Goal: Task Accomplishment & Management: Use online tool/utility

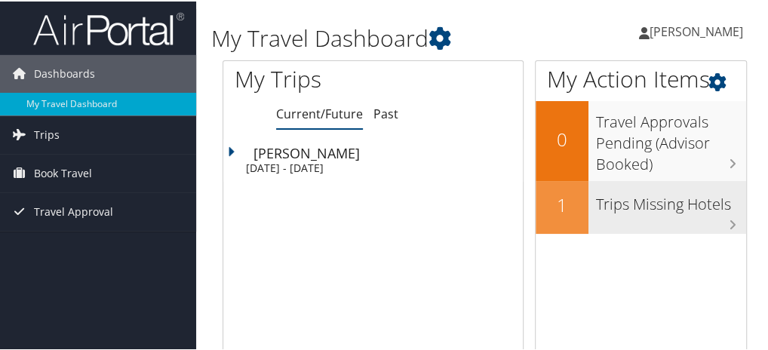
click at [728, 210] on h3 "Trips Missing Hotels" at bounding box center [671, 199] width 150 height 29
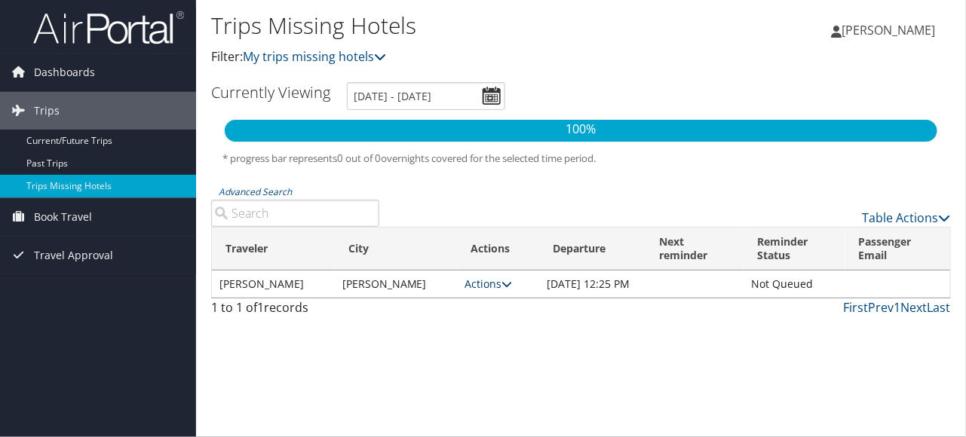
click at [465, 287] on link "Actions" at bounding box center [489, 284] width 48 height 14
click at [405, 349] on link "Attach Hotel" at bounding box center [418, 364] width 104 height 26
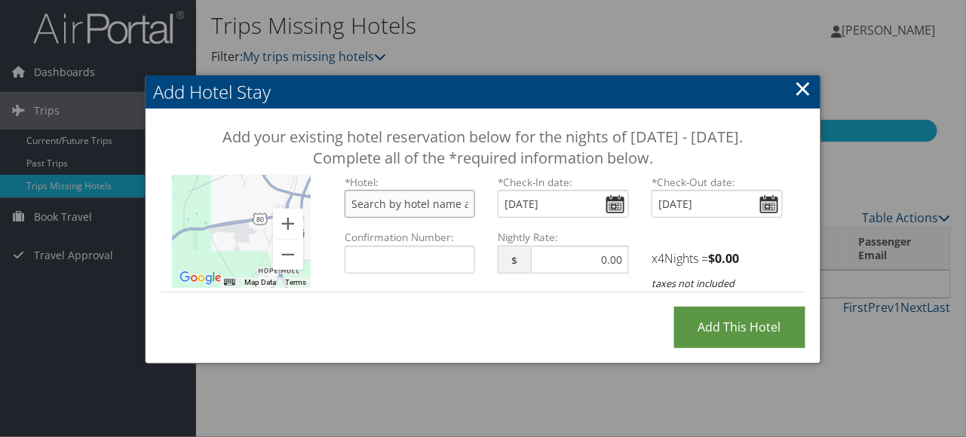
click at [394, 218] on input "text" at bounding box center [410, 204] width 131 height 28
click at [772, 85] on link "×" at bounding box center [803, 88] width 17 height 30
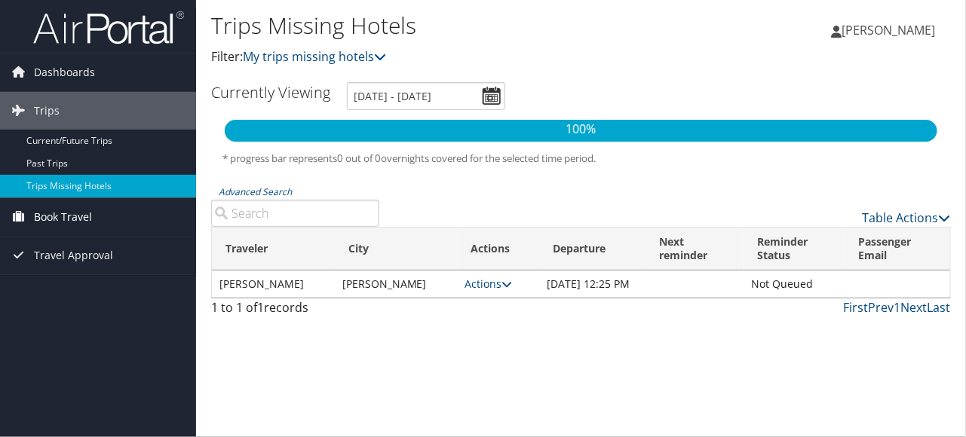
click at [53, 211] on span "Book Travel" at bounding box center [63, 217] width 58 height 38
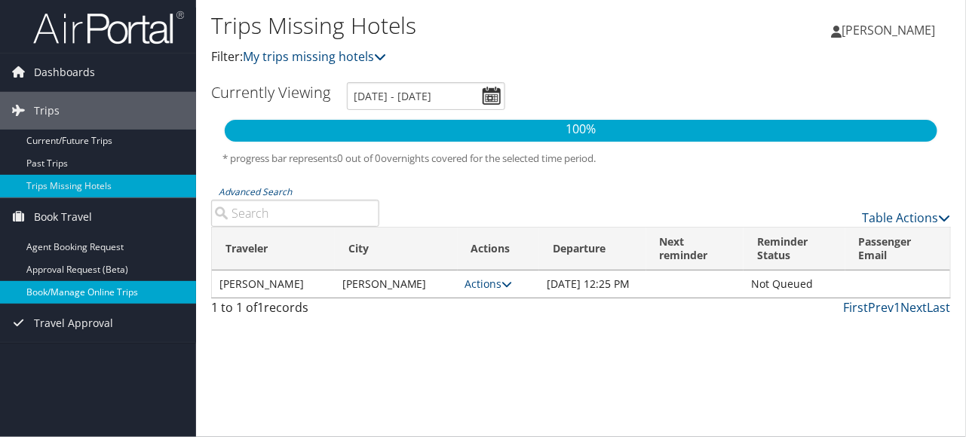
click at [64, 289] on link "Book/Manage Online Trips" at bounding box center [98, 292] width 196 height 23
